Goal: Task Accomplishment & Management: Use online tool/utility

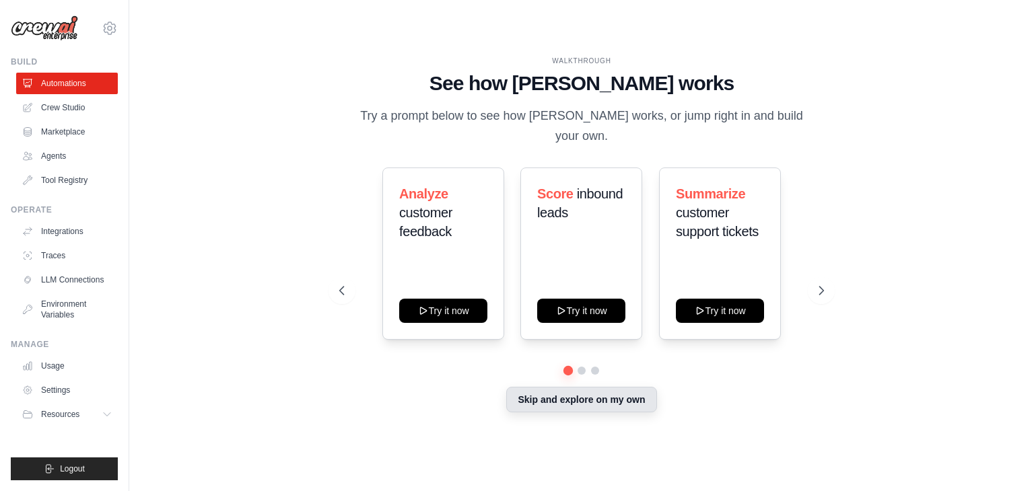
click at [585, 389] on button "Skip and explore on my own" at bounding box center [581, 400] width 150 height 26
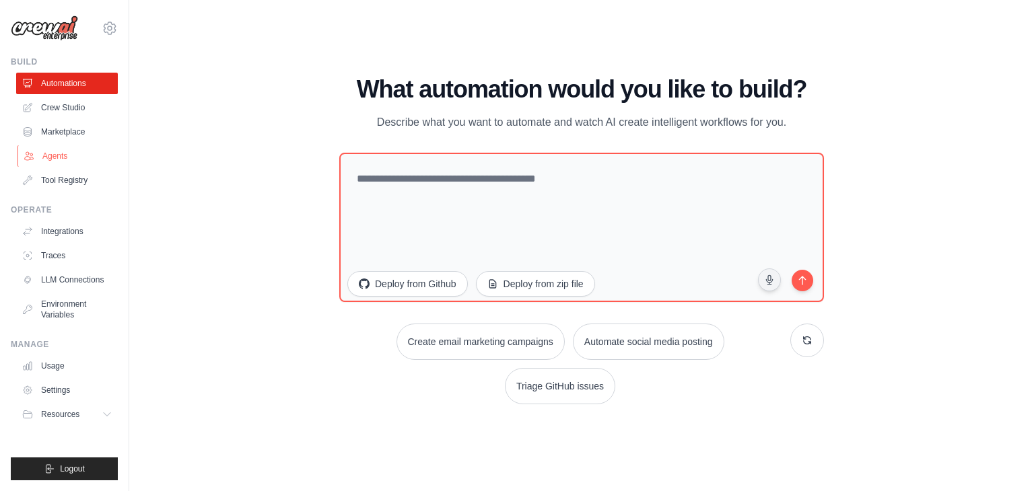
drag, startPoint x: 81, startPoint y: 163, endPoint x: 51, endPoint y: 152, distance: 31.5
click at [51, 152] on link "Agents" at bounding box center [68, 156] width 102 height 22
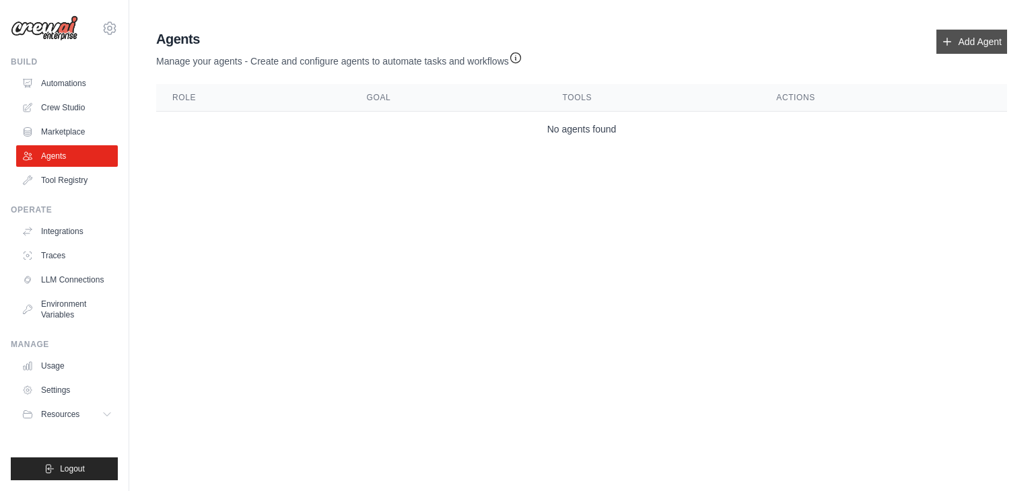
click at [970, 38] on link "Add Agent" at bounding box center [971, 42] width 71 height 24
